Goal: Transaction & Acquisition: Book appointment/travel/reservation

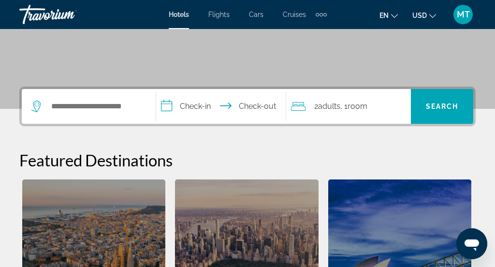
scroll to position [200, 0]
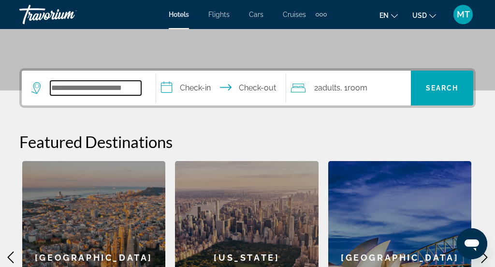
click at [64, 87] on input "Search widget" at bounding box center [95, 88] width 91 height 15
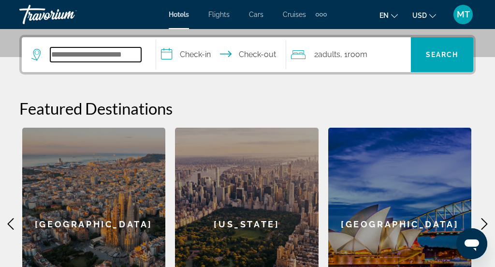
scroll to position [237, 0]
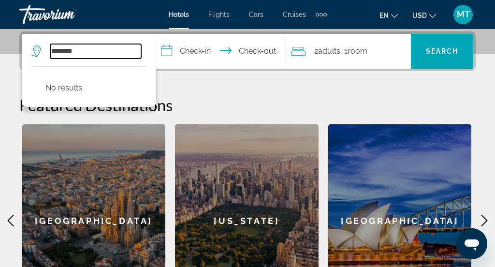
type input "******"
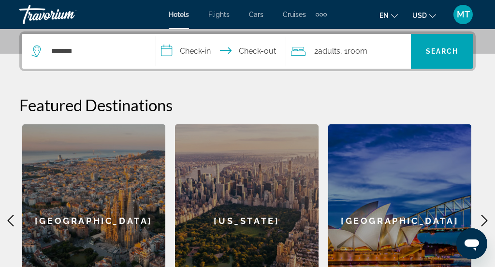
click at [187, 54] on input "**********" at bounding box center [223, 53] width 134 height 38
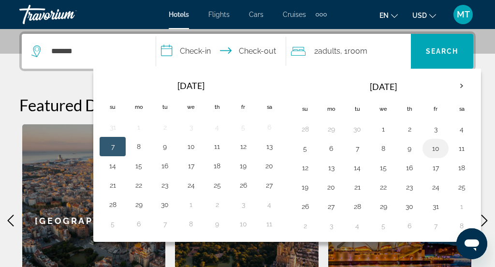
click at [439, 145] on button "10" at bounding box center [435, 149] width 15 height 14
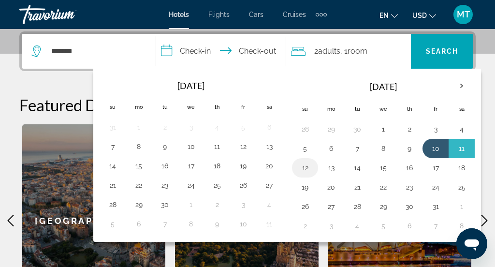
click at [308, 168] on button "12" at bounding box center [305, 168] width 15 height 14
type input "**********"
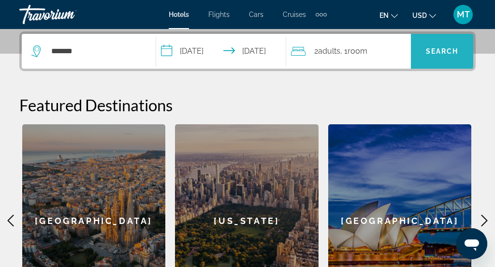
click at [445, 47] on span "Search" at bounding box center [442, 51] width 33 height 8
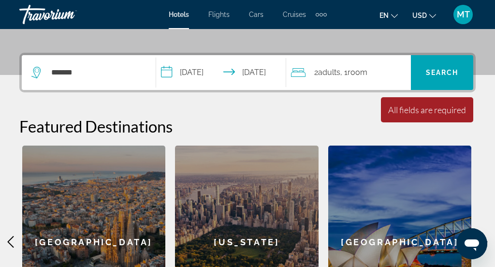
scroll to position [216, 0]
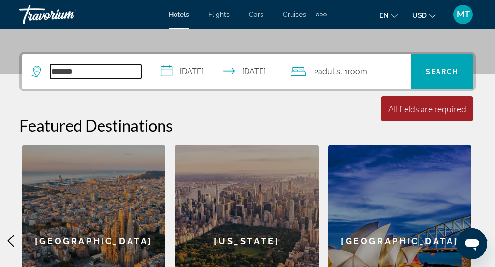
click at [107, 75] on input "******" at bounding box center [95, 71] width 91 height 15
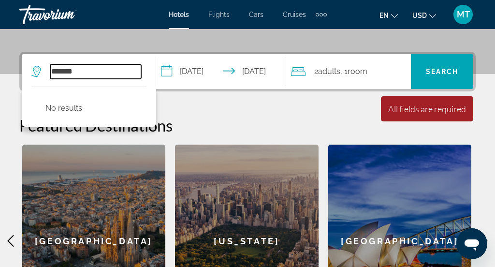
scroll to position [237, 0]
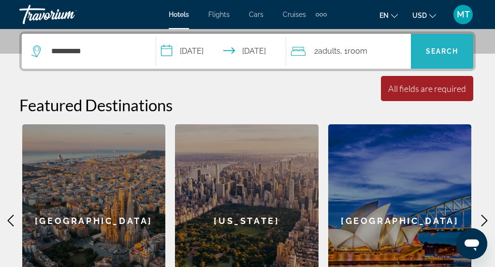
click at [452, 53] on span "Search" at bounding box center [442, 51] width 33 height 8
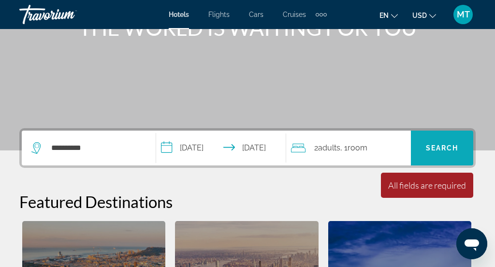
scroll to position [120, 0]
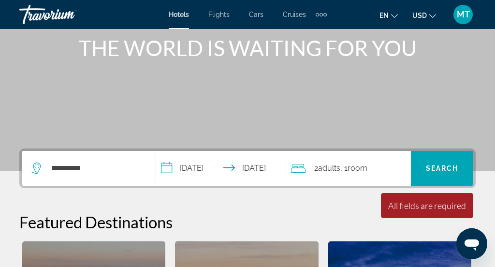
click at [36, 170] on icon "Search widget" at bounding box center [37, 169] width 12 height 12
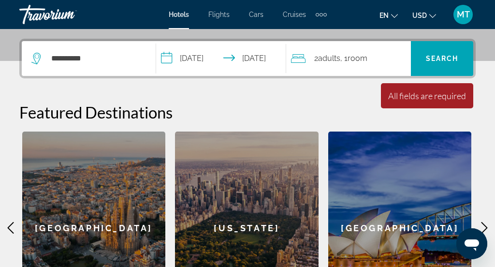
scroll to position [237, 0]
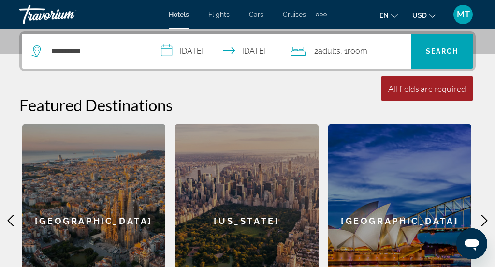
click at [35, 47] on icon "Search widget" at bounding box center [36, 49] width 5 height 4
click at [67, 48] on input "**********" at bounding box center [95, 51] width 91 height 15
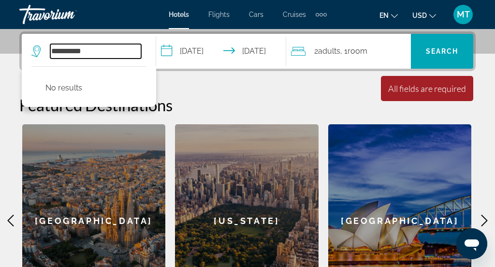
click at [110, 55] on input "**********" at bounding box center [95, 51] width 91 height 15
type input "*"
type input "***"
click at [365, 55] on span "Room" at bounding box center [358, 50] width 20 height 9
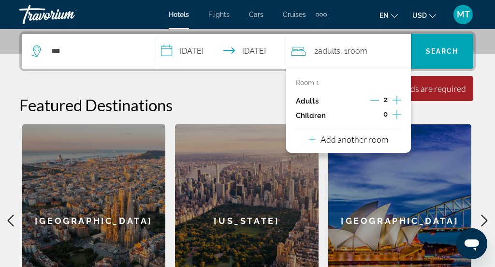
click at [369, 137] on p "Add another room" at bounding box center [355, 139] width 68 height 11
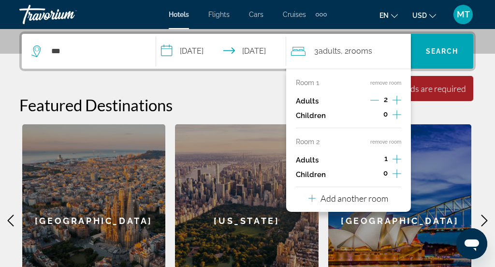
click at [399, 158] on icon "Increment adults" at bounding box center [397, 159] width 9 height 12
click at [425, 115] on div "Featured Destinations [GEOGRAPHIC_DATA] [GEOGRAPHIC_DATA] [GEOGRAPHIC_DATA] [GE…" at bounding box center [247, 206] width 457 height 222
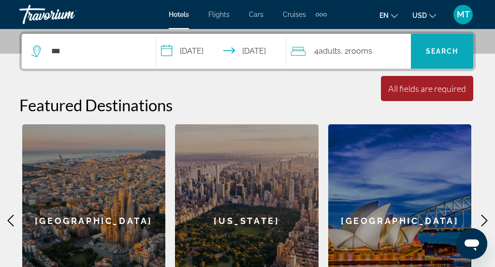
click at [431, 50] on span "Search" at bounding box center [442, 51] width 33 height 8
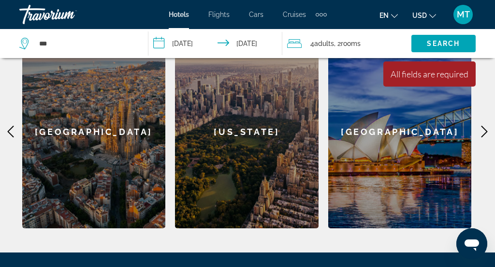
scroll to position [325, 0]
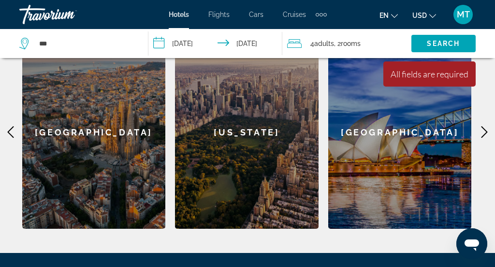
click at [484, 133] on icon "Main content" at bounding box center [485, 132] width 12 height 12
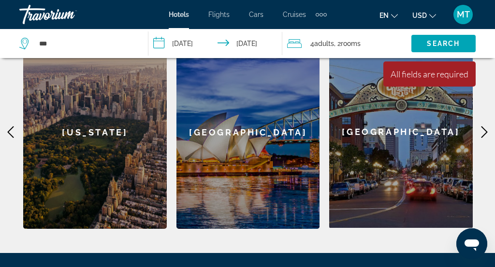
click at [484, 133] on icon "Main content" at bounding box center [485, 132] width 12 height 12
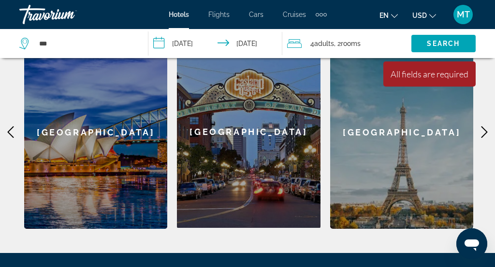
click at [484, 133] on icon "Main content" at bounding box center [485, 132] width 12 height 12
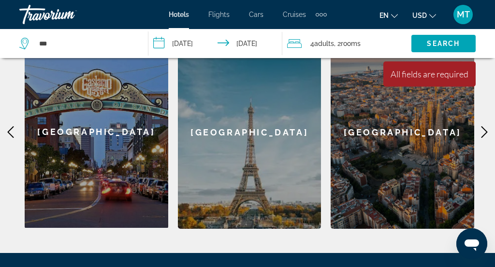
click at [484, 133] on icon "Main content" at bounding box center [485, 132] width 12 height 12
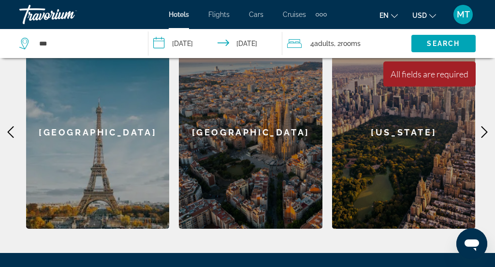
click at [484, 133] on icon "Main content" at bounding box center [485, 132] width 12 height 12
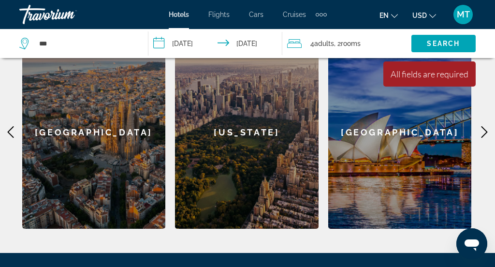
click at [484, 133] on icon "Main content" at bounding box center [485, 132] width 12 height 12
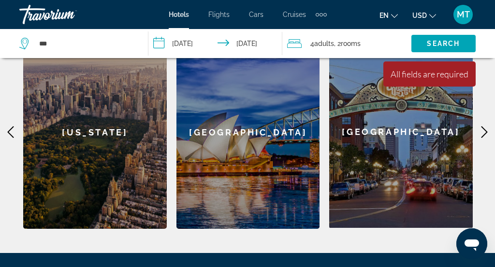
click at [484, 133] on icon "Main content" at bounding box center [485, 132] width 12 height 12
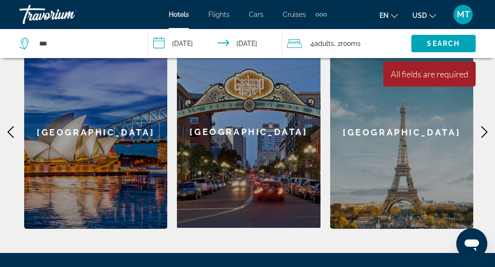
click at [484, 133] on icon "Main content" at bounding box center [485, 132] width 12 height 12
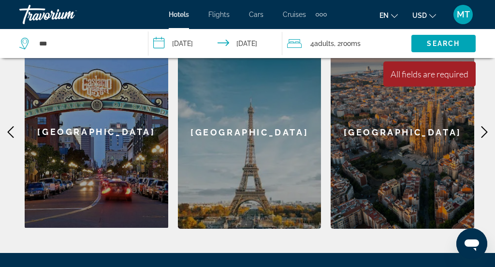
click at [484, 133] on icon "Main content" at bounding box center [485, 132] width 12 height 12
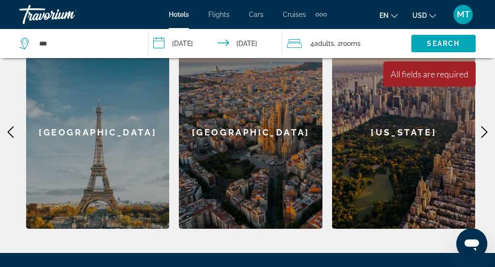
click at [484, 133] on icon "Main content" at bounding box center [485, 132] width 12 height 12
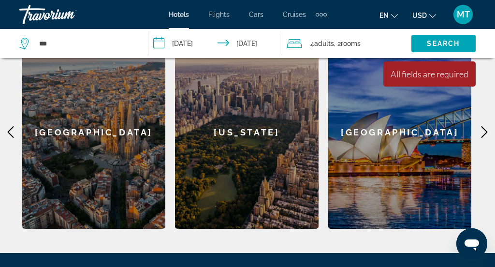
click at [484, 133] on icon "Main content" at bounding box center [485, 132] width 12 height 12
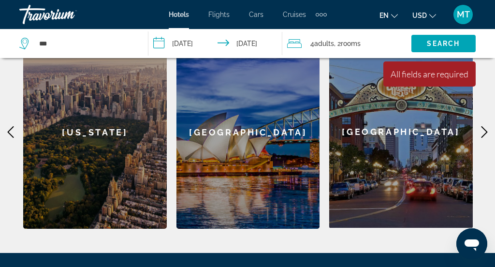
click at [484, 133] on icon "Main content" at bounding box center [485, 132] width 12 height 12
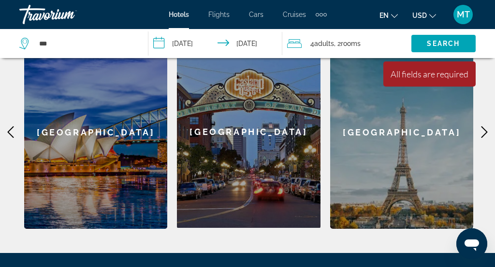
click at [484, 133] on icon "Main content" at bounding box center [485, 132] width 12 height 12
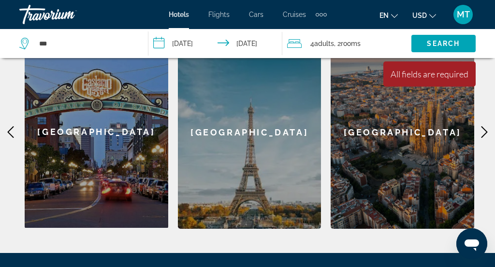
click at [484, 133] on icon "Main content" at bounding box center [485, 132] width 12 height 12
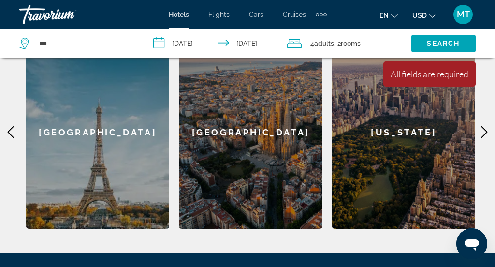
click at [484, 133] on icon "Main content" at bounding box center [485, 132] width 12 height 12
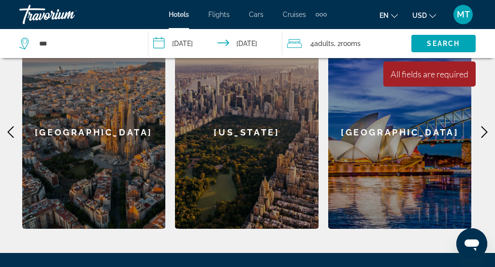
click at [484, 133] on icon "Main content" at bounding box center [485, 132] width 12 height 12
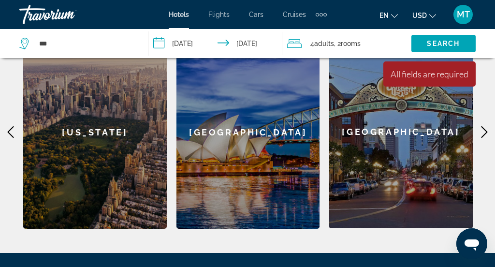
click at [484, 133] on icon "Main content" at bounding box center [485, 132] width 12 height 12
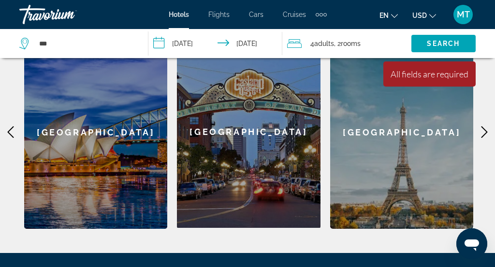
click at [484, 133] on icon "Main content" at bounding box center [485, 132] width 12 height 12
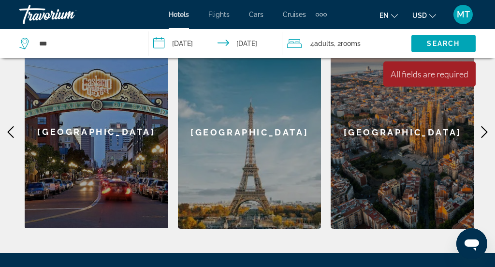
click at [484, 133] on icon "Main content" at bounding box center [485, 132] width 12 height 12
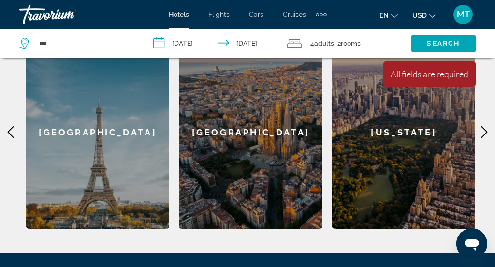
click at [484, 133] on icon "Main content" at bounding box center [485, 132] width 12 height 12
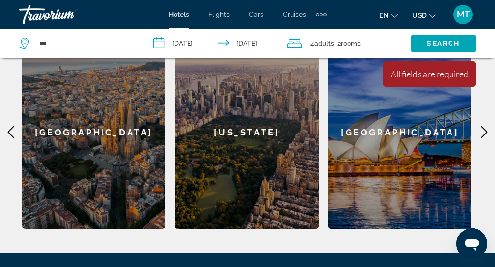
click at [484, 133] on icon "Main content" at bounding box center [485, 132] width 12 height 12
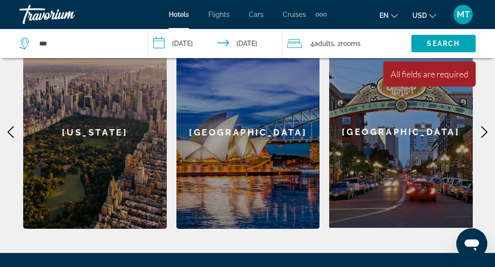
click at [484, 133] on icon "Main content" at bounding box center [485, 132] width 12 height 12
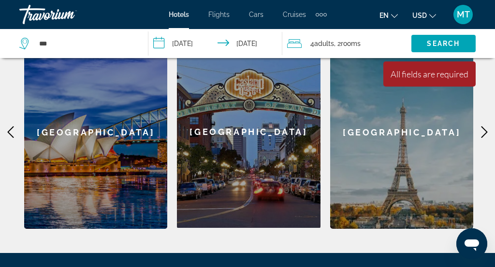
click at [484, 133] on icon "Main content" at bounding box center [485, 132] width 12 height 12
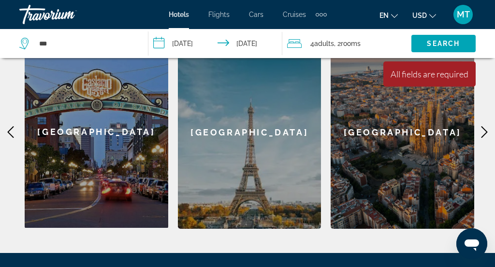
click at [484, 133] on icon "Main content" at bounding box center [485, 132] width 12 height 12
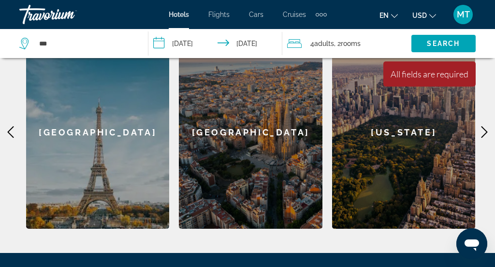
click at [484, 133] on icon "Main content" at bounding box center [485, 132] width 12 height 12
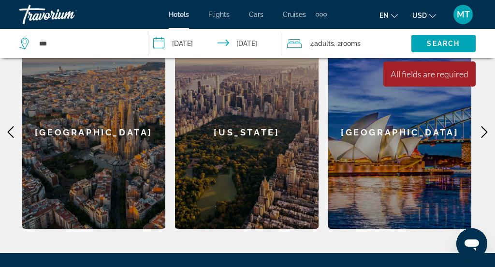
click at [10, 134] on icon "Main content" at bounding box center [11, 132] width 12 height 12
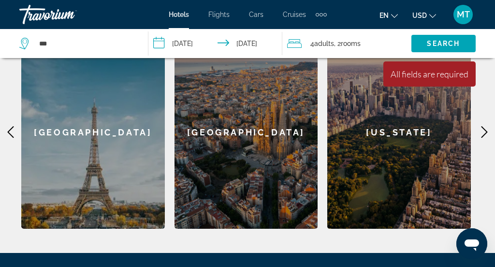
click at [10, 134] on icon "Main content" at bounding box center [11, 132] width 12 height 12
